Goal: Navigation & Orientation: Find specific page/section

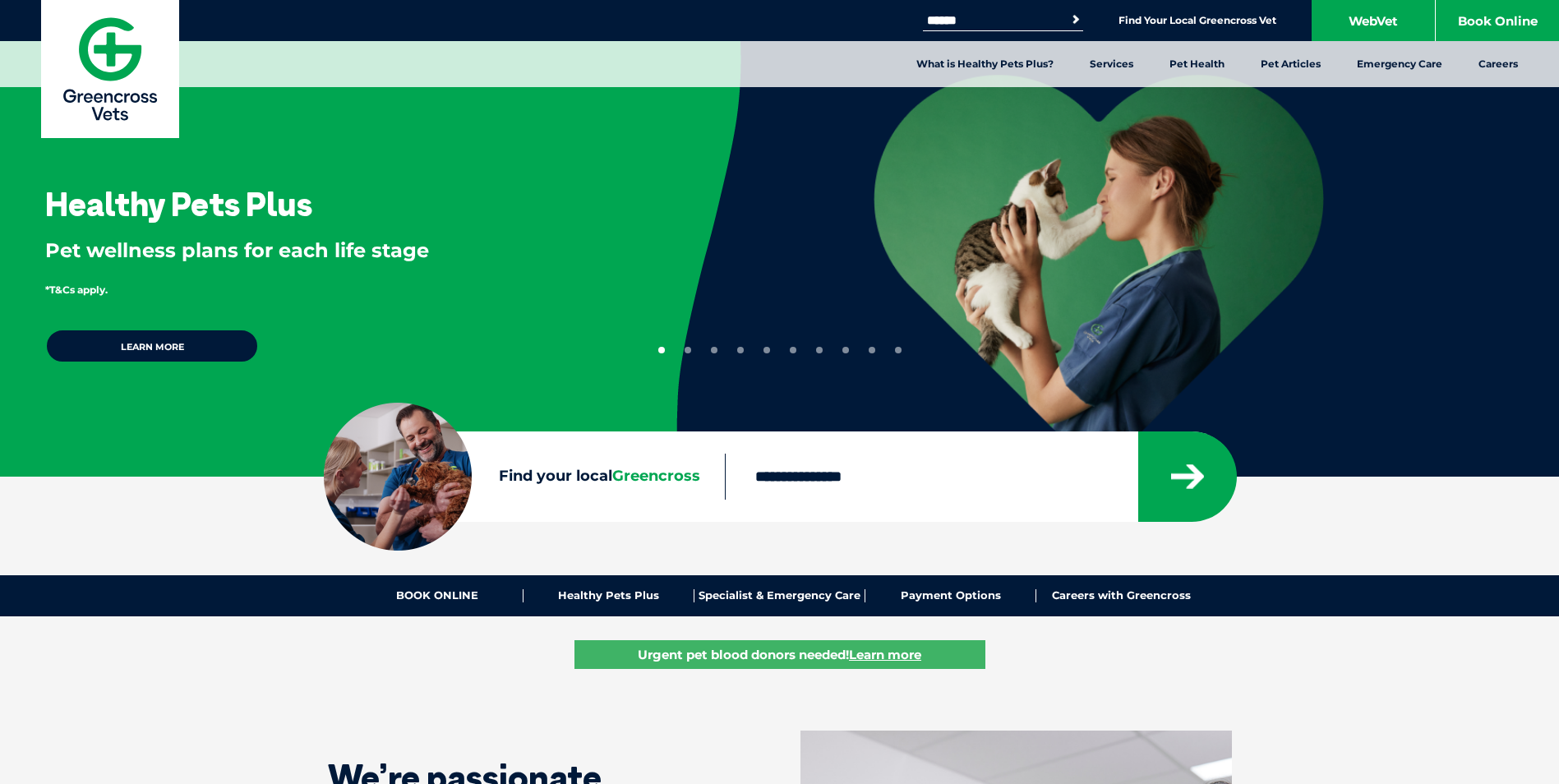
click at [820, 489] on input "Find your local Greencross" at bounding box center [930, 476] width 412 height 46
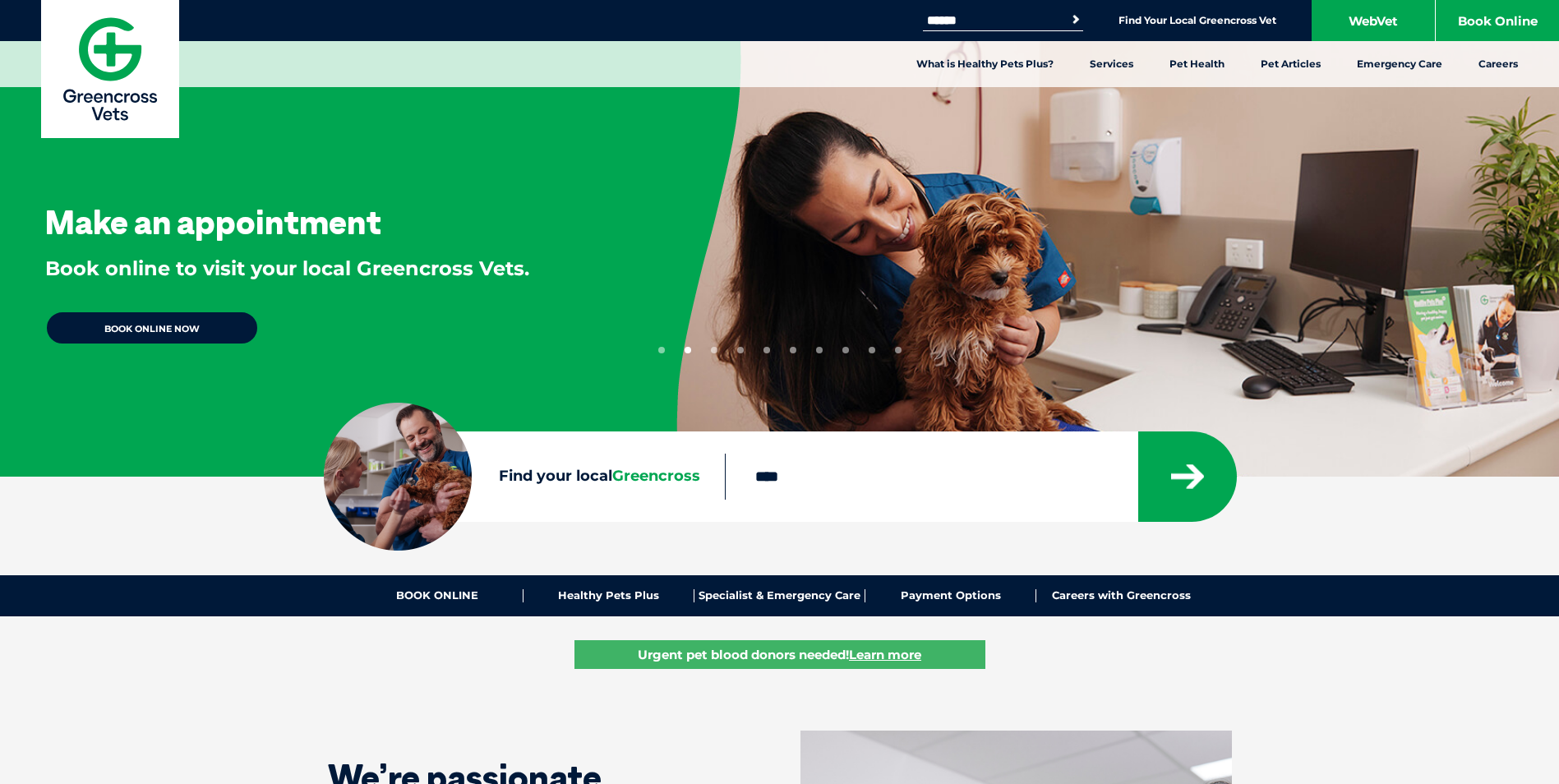
type input "****"
click at [1138, 431] on button "submit" at bounding box center [1187, 476] width 98 height 91
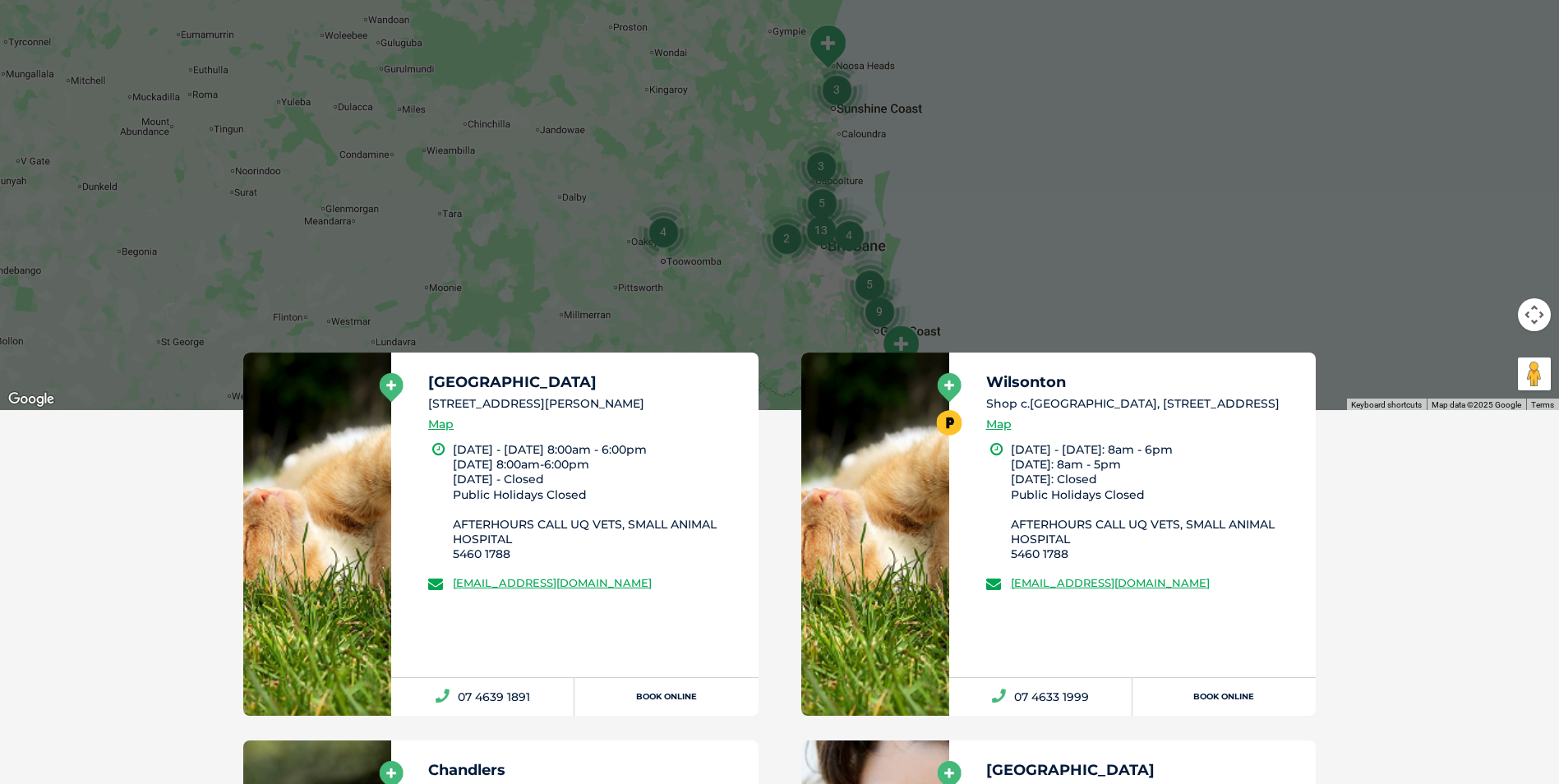
scroll to position [705, 0]
